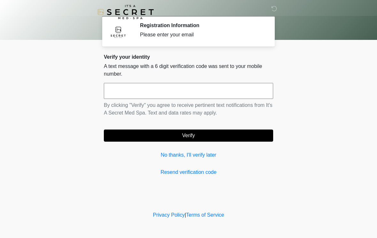
click at [158, 90] on input "text" at bounding box center [188, 91] width 169 height 16
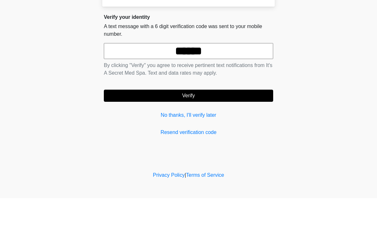
type input "******"
click at [217, 130] on button "Verify" at bounding box center [188, 136] width 169 height 12
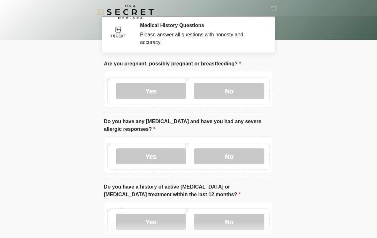
click at [231, 92] on label "No" at bounding box center [229, 91] width 70 height 16
click at [227, 158] on label "No" at bounding box center [229, 157] width 70 height 16
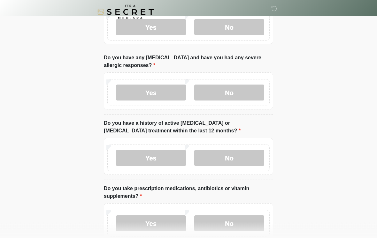
scroll to position [67, 0]
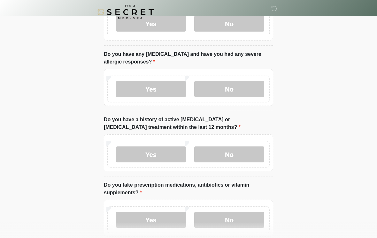
click at [238, 155] on label "No" at bounding box center [229, 155] width 70 height 16
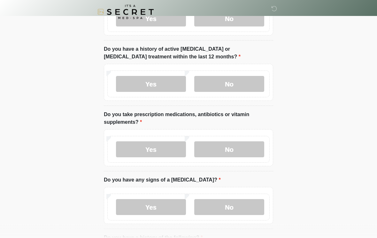
scroll to position [140, 0]
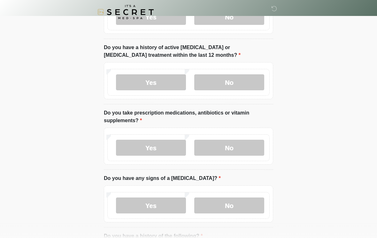
click at [165, 148] on label "Yes" at bounding box center [151, 148] width 70 height 16
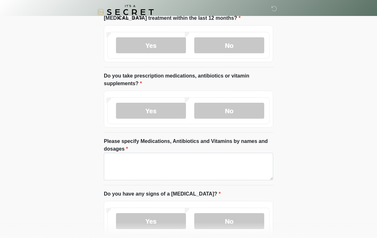
scroll to position [188, 0]
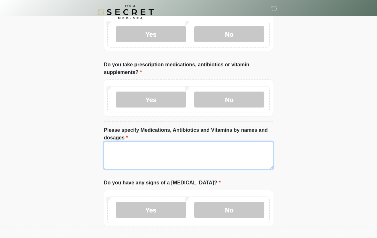
click at [156, 159] on textarea "Please specify Medications, Antibiotics and Vitamins by names and dosages" at bounding box center [188, 155] width 169 height 27
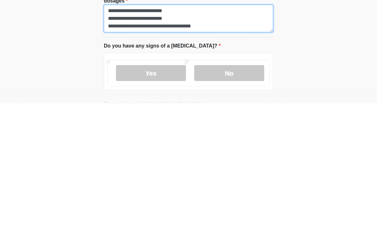
scroll to position [191, 0]
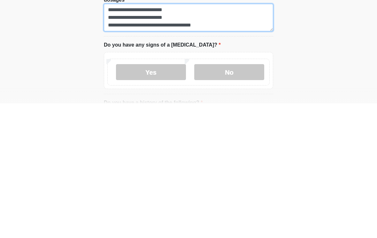
type textarea "**********"
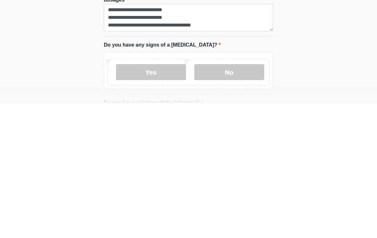
click at [234, 199] on label "No" at bounding box center [229, 207] width 70 height 16
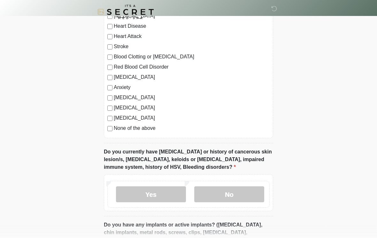
scroll to position [442, 0]
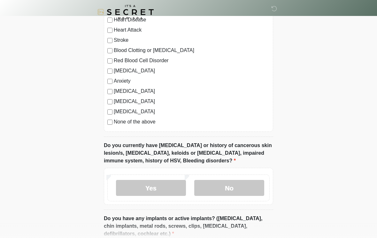
click at [150, 125] on label "None of the above" at bounding box center [192, 122] width 156 height 8
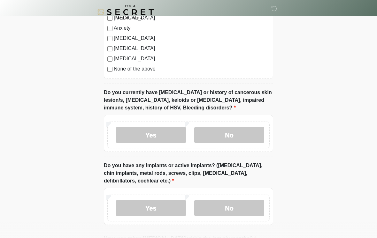
scroll to position [497, 0]
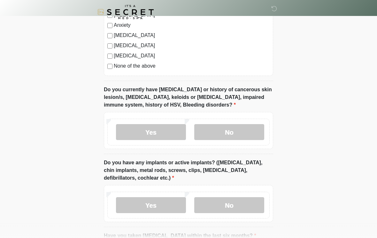
click at [233, 136] on label "No" at bounding box center [229, 132] width 70 height 16
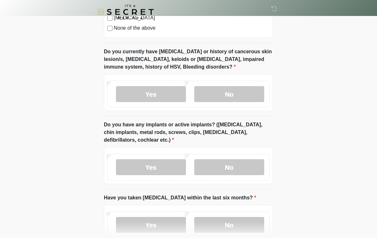
scroll to position [535, 0]
click at [162, 169] on label "Yes" at bounding box center [151, 168] width 70 height 16
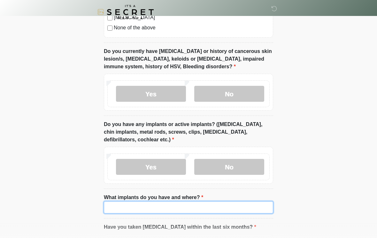
click at [164, 209] on input "What implants do you have and where?" at bounding box center [188, 208] width 169 height 12
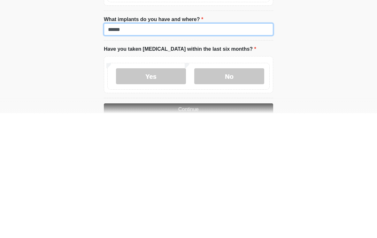
scroll to position [590, 0]
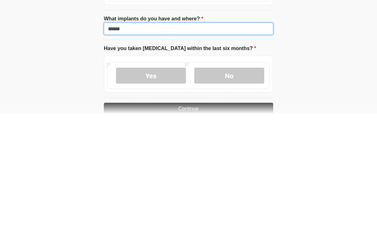
type input "******"
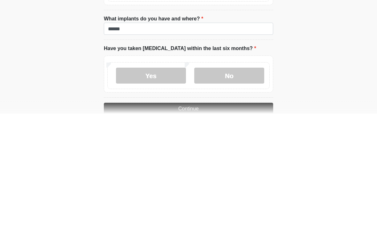
click at [238, 193] on label "No" at bounding box center [229, 201] width 70 height 16
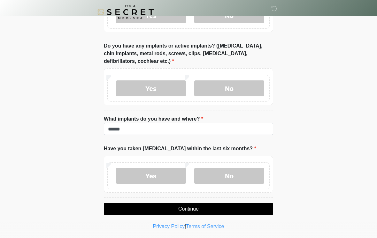
click at [226, 213] on button "Continue" at bounding box center [188, 209] width 169 height 12
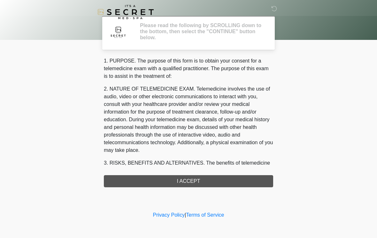
scroll to position [0, 0]
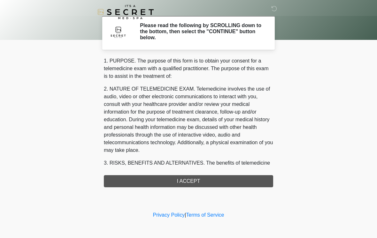
click at [209, 181] on div "1. PURPOSE. The purpose of this form is to obtain your consent for a telemedici…" at bounding box center [188, 122] width 169 height 130
click at [199, 187] on div "1. PURPOSE. The purpose of this form is to obtain your consent for a telemedici…" at bounding box center [188, 122] width 169 height 130
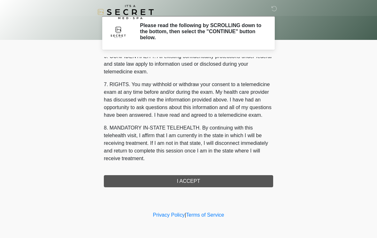
scroll to position [260, 0]
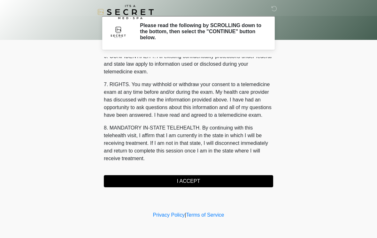
click at [199, 176] on button "I ACCEPT" at bounding box center [188, 182] width 169 height 12
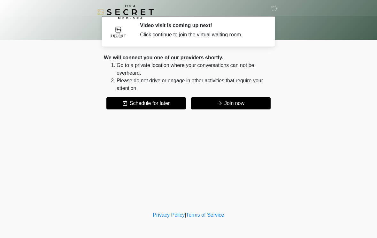
click at [236, 106] on button "Join now" at bounding box center [231, 104] width 80 height 12
